Goal: Learn about a topic

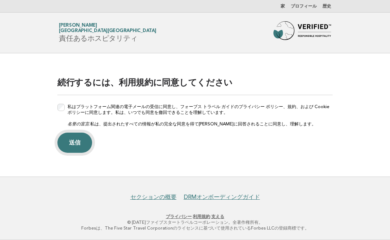
click at [73, 144] on button "送信" at bounding box center [74, 143] width 35 height 20
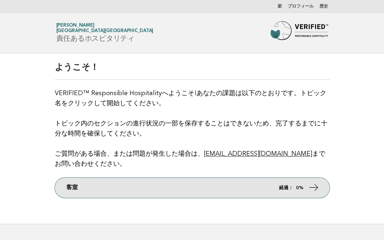
click at [314, 186] on icon at bounding box center [314, 188] width 10 height 10
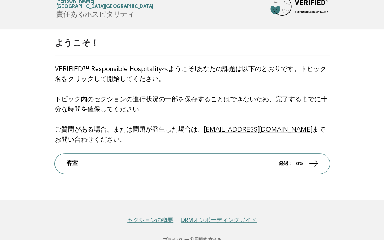
scroll to position [46, 0]
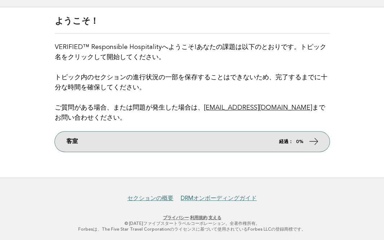
click at [321, 141] on link "客室 経過： 0%" at bounding box center [192, 142] width 275 height 20
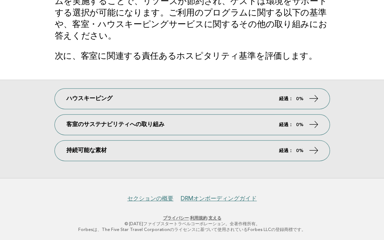
scroll to position [78, 0]
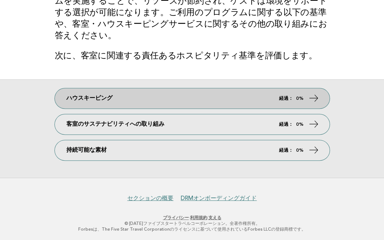
click at [298, 97] on strong "0%" at bounding box center [300, 98] width 8 height 5
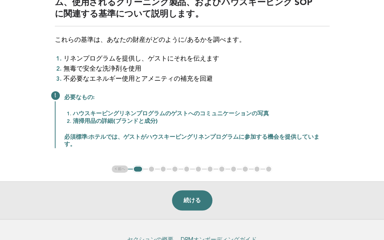
scroll to position [72, 0]
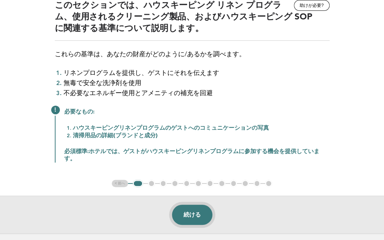
click at [190, 214] on button "続ける" at bounding box center [192, 215] width 40 height 20
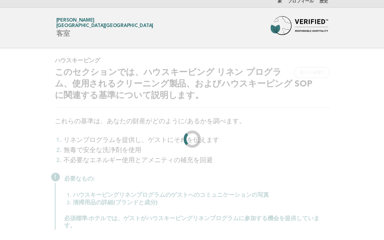
scroll to position [0, 0]
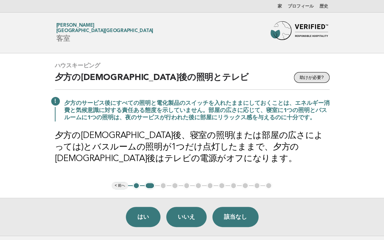
click at [318, 76] on button "助けが必要?" at bounding box center [312, 77] width 36 height 11
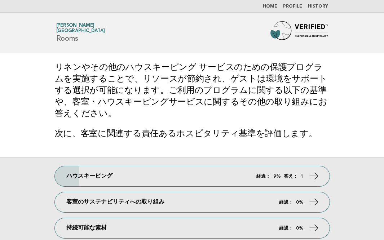
scroll to position [78, 0]
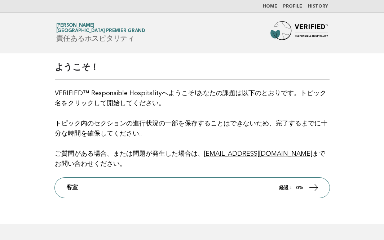
scroll to position [36, 0]
